Goal: Find specific page/section: Find specific page/section

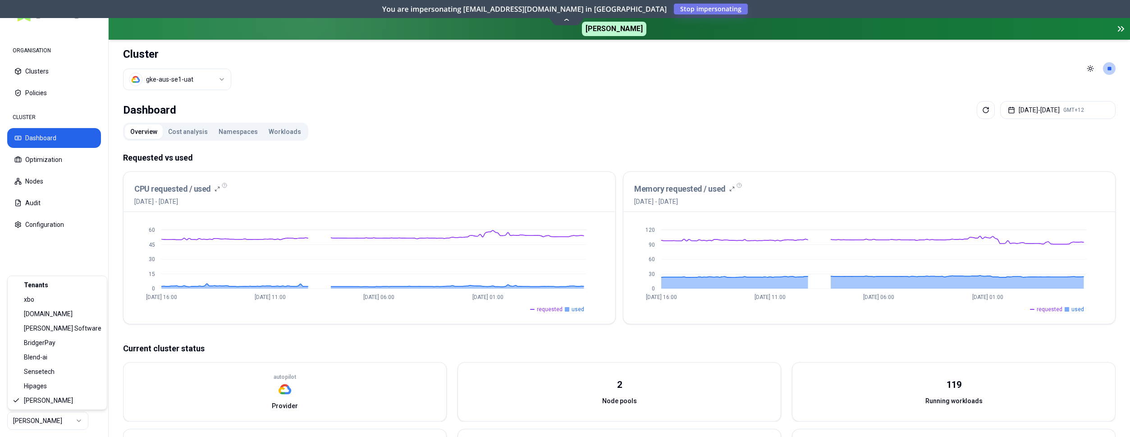
click at [52, 419] on html "ORGANISATION Clusters Policies CLUSTER Dashboard Optimization Nodes Audit Confi…" at bounding box center [565, 218] width 1130 height 437
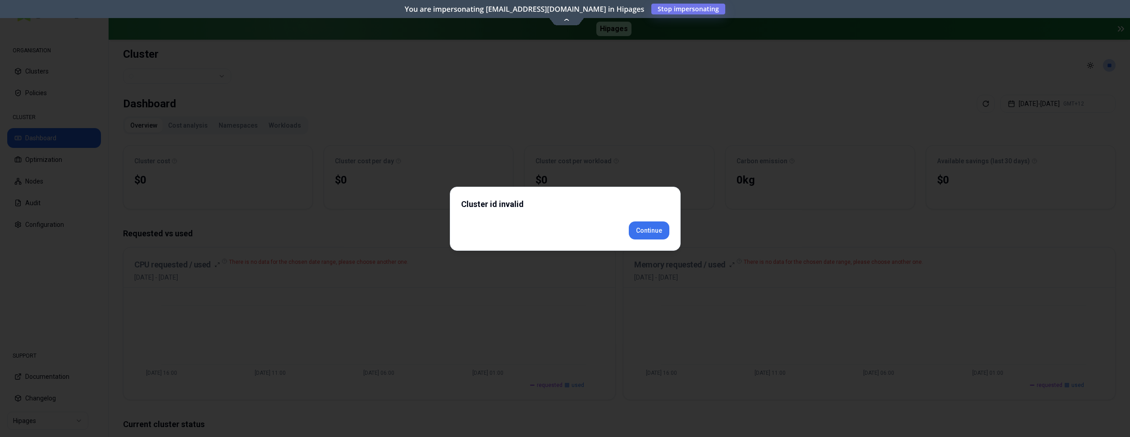
click at [648, 239] on button "Continue" at bounding box center [649, 230] width 41 height 18
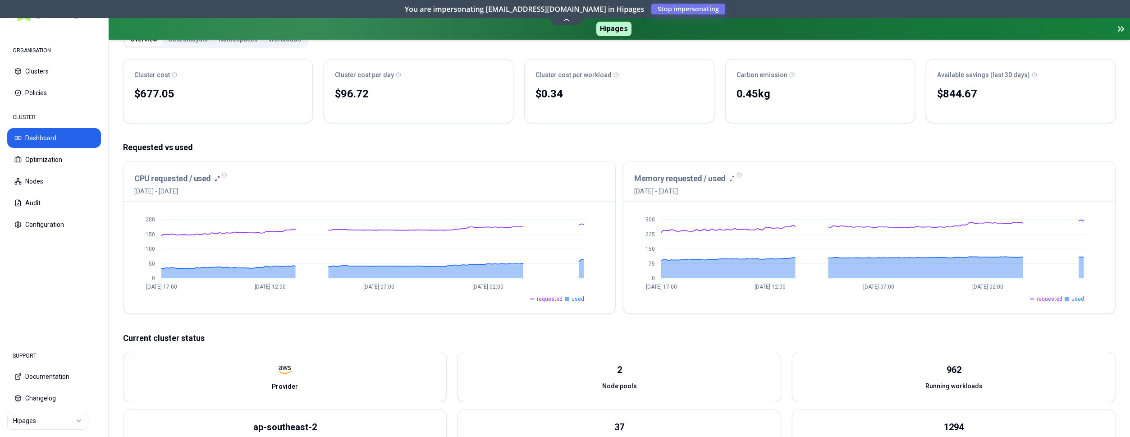
scroll to position [83, 0]
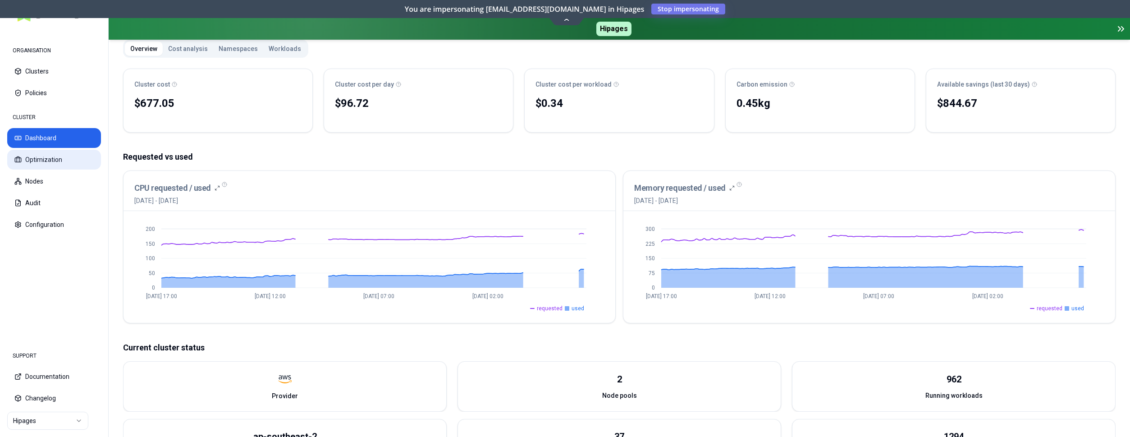
click at [27, 158] on button "Optimization" at bounding box center [54, 160] width 94 height 20
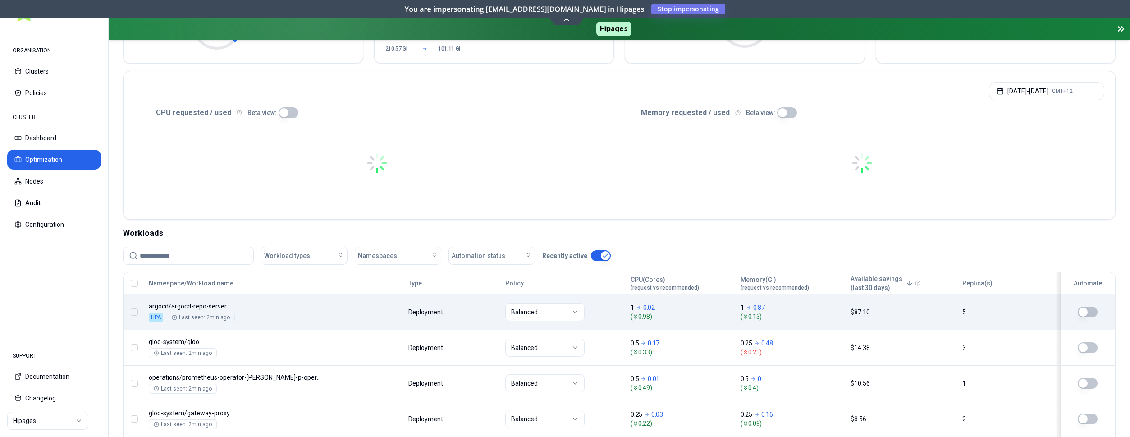
scroll to position [184, 0]
